Goal: Information Seeking & Learning: Learn about a topic

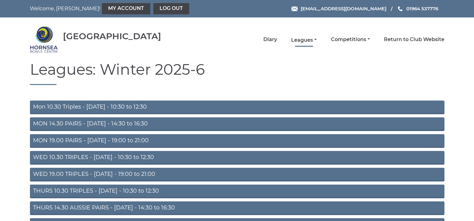
click at [302, 40] on link "Leagues" at bounding box center [304, 40] width 26 height 7
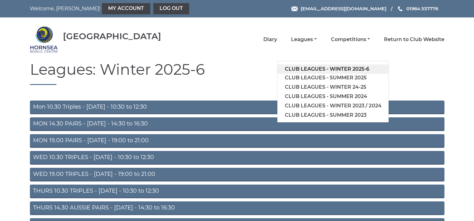
click at [314, 68] on link "Club leagues - Winter 2025-6" at bounding box center [333, 69] width 111 height 9
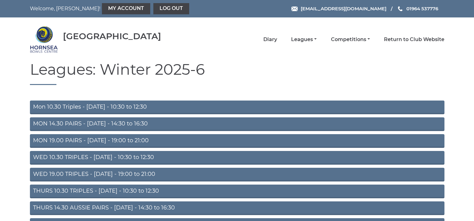
click at [112, 107] on link "Mon 10.30 Triples - [DATE] - 10:30 to 12:30" at bounding box center [237, 108] width 415 height 14
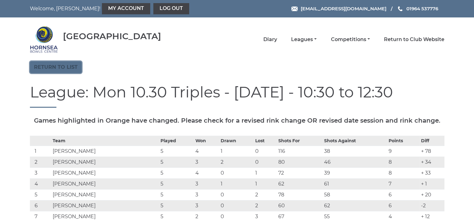
click at [69, 68] on link "Return to list" at bounding box center [56, 67] width 52 height 12
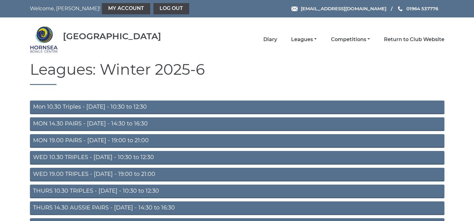
click at [99, 158] on link "WED 10.30 TRIPLES - [DATE] - 10:30 to 12:30" at bounding box center [237, 158] width 415 height 14
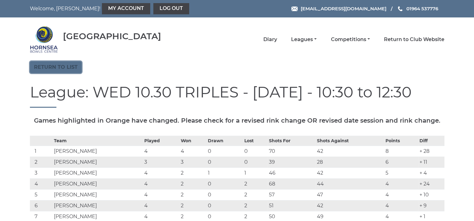
click at [59, 65] on link "Return to list" at bounding box center [56, 67] width 52 height 12
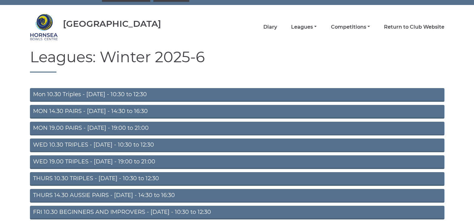
scroll to position [58, 0]
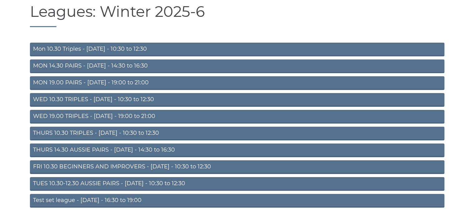
click at [89, 184] on link "TUES 10.30-12.30 AUSSIE PAIRS - [DATE] - 10:30 to 12:30" at bounding box center [237, 184] width 415 height 14
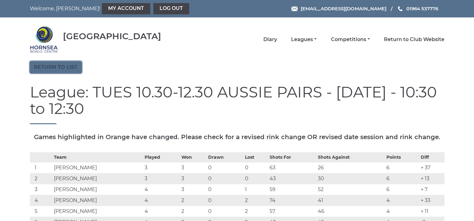
click at [68, 64] on link "Return to list" at bounding box center [56, 67] width 52 height 12
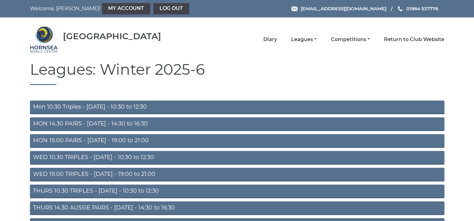
click at [120, 191] on link "THURS 10.30 TRIPLES - [DATE] - 10:30 to 12:30" at bounding box center [237, 192] width 415 height 14
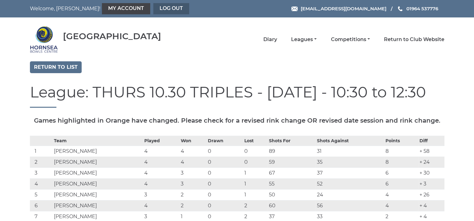
click at [153, 7] on link "Log out" at bounding box center [171, 8] width 36 height 11
